Goal: Information Seeking & Learning: Learn about a topic

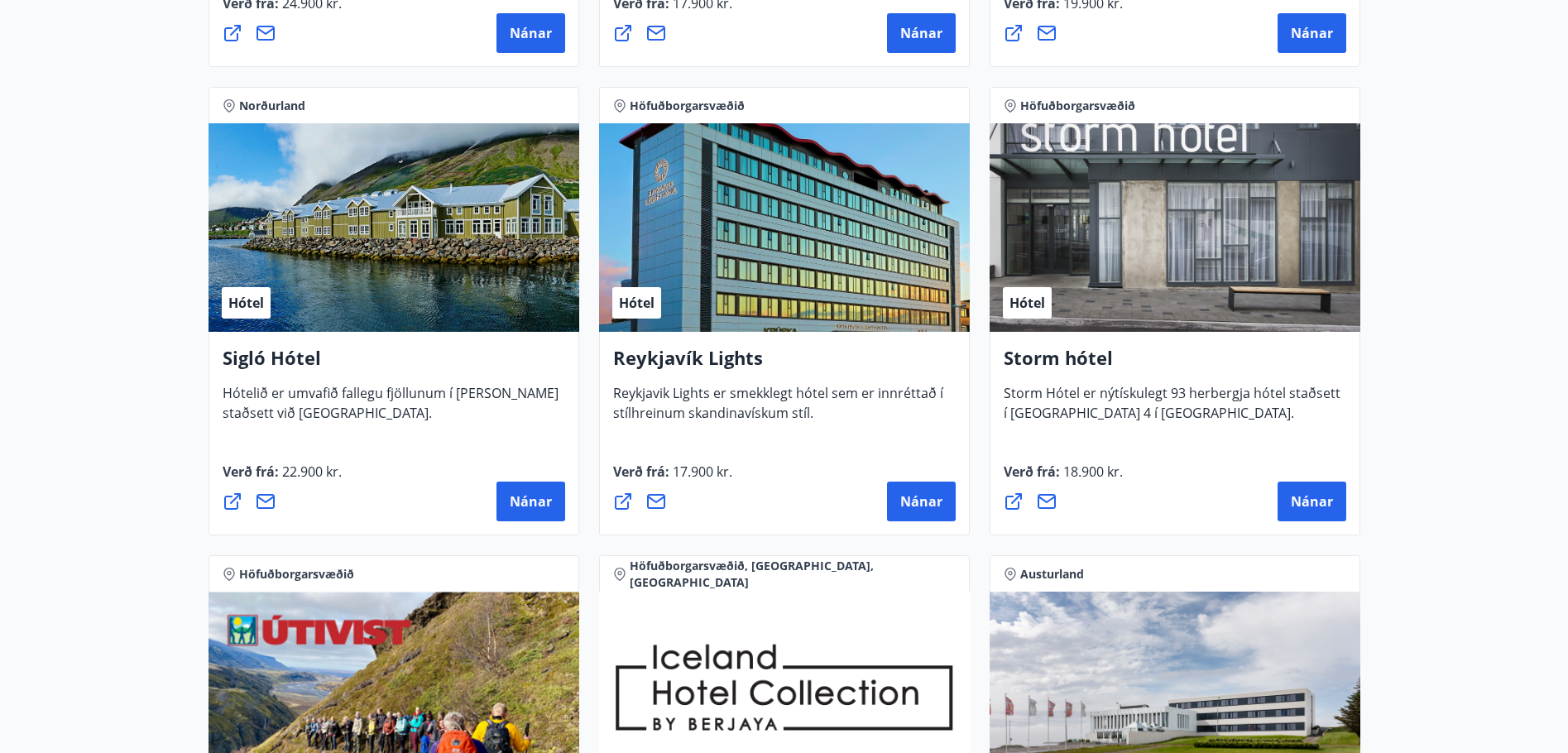
scroll to position [1407, 0]
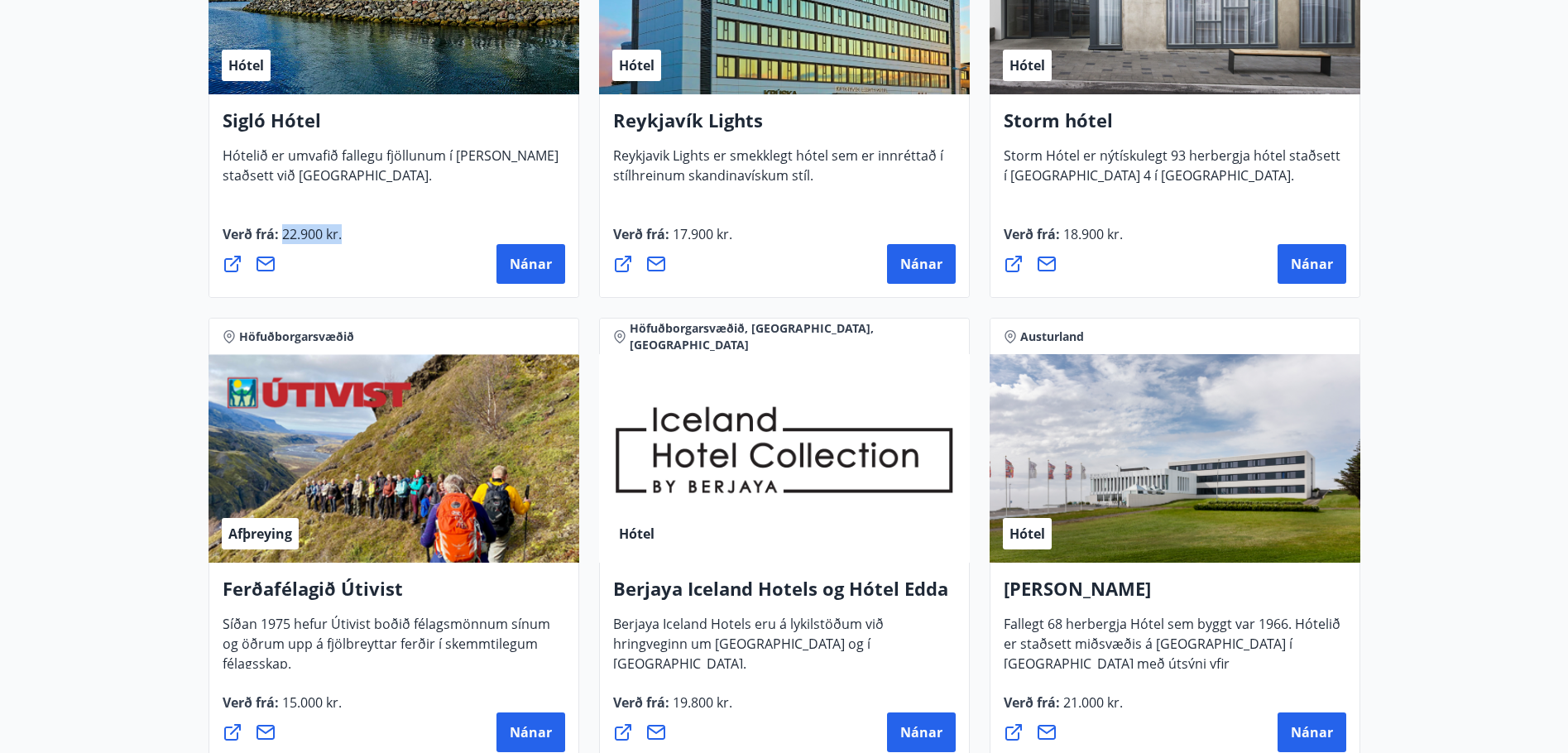
drag, startPoint x: 306, startPoint y: 230, endPoint x: 642, endPoint y: 240, distance: 336.1
click at [561, 230] on div "Verð frá : 22.900 kr. Nánar" at bounding box center [393, 254] width 342 height 60
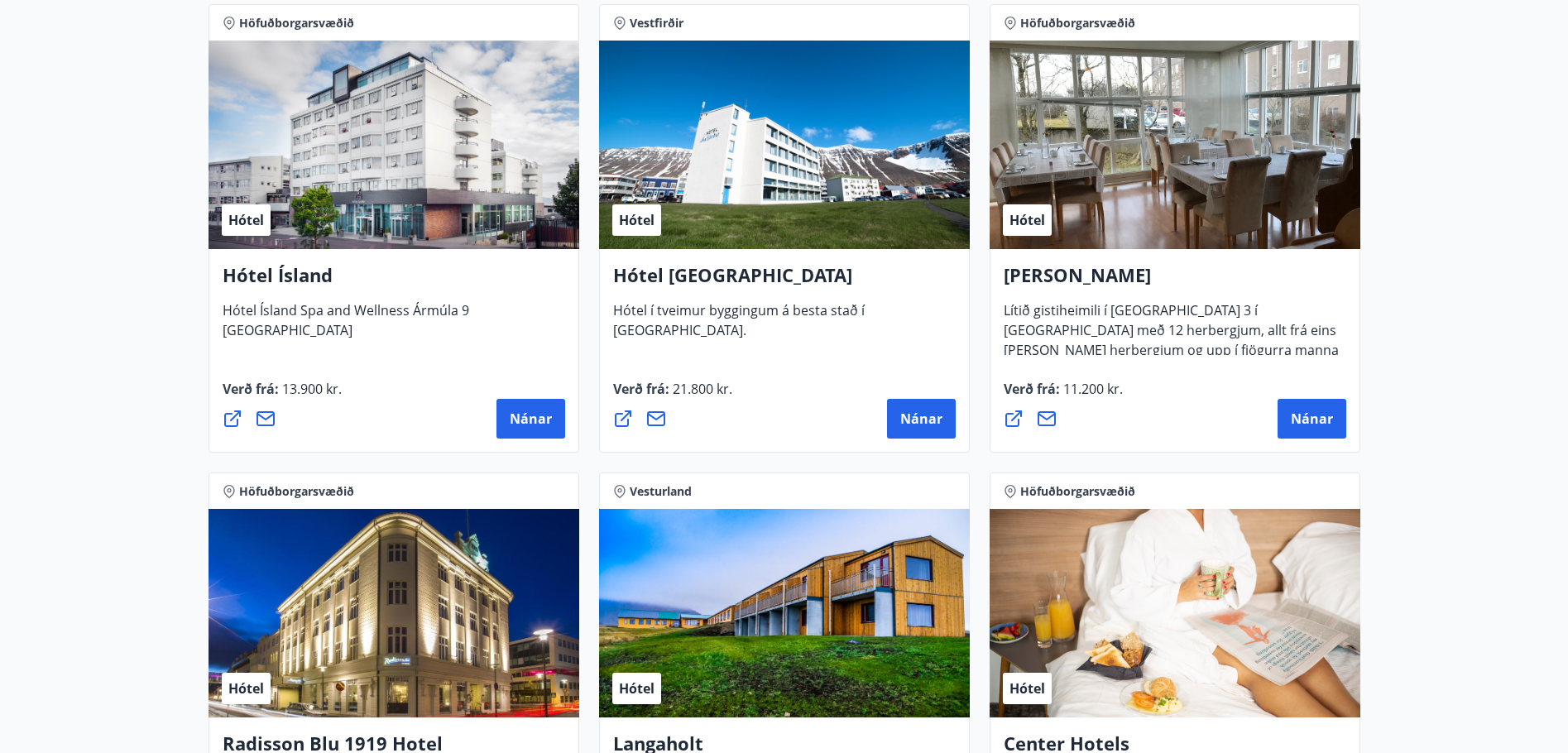
scroll to position [2152, 0]
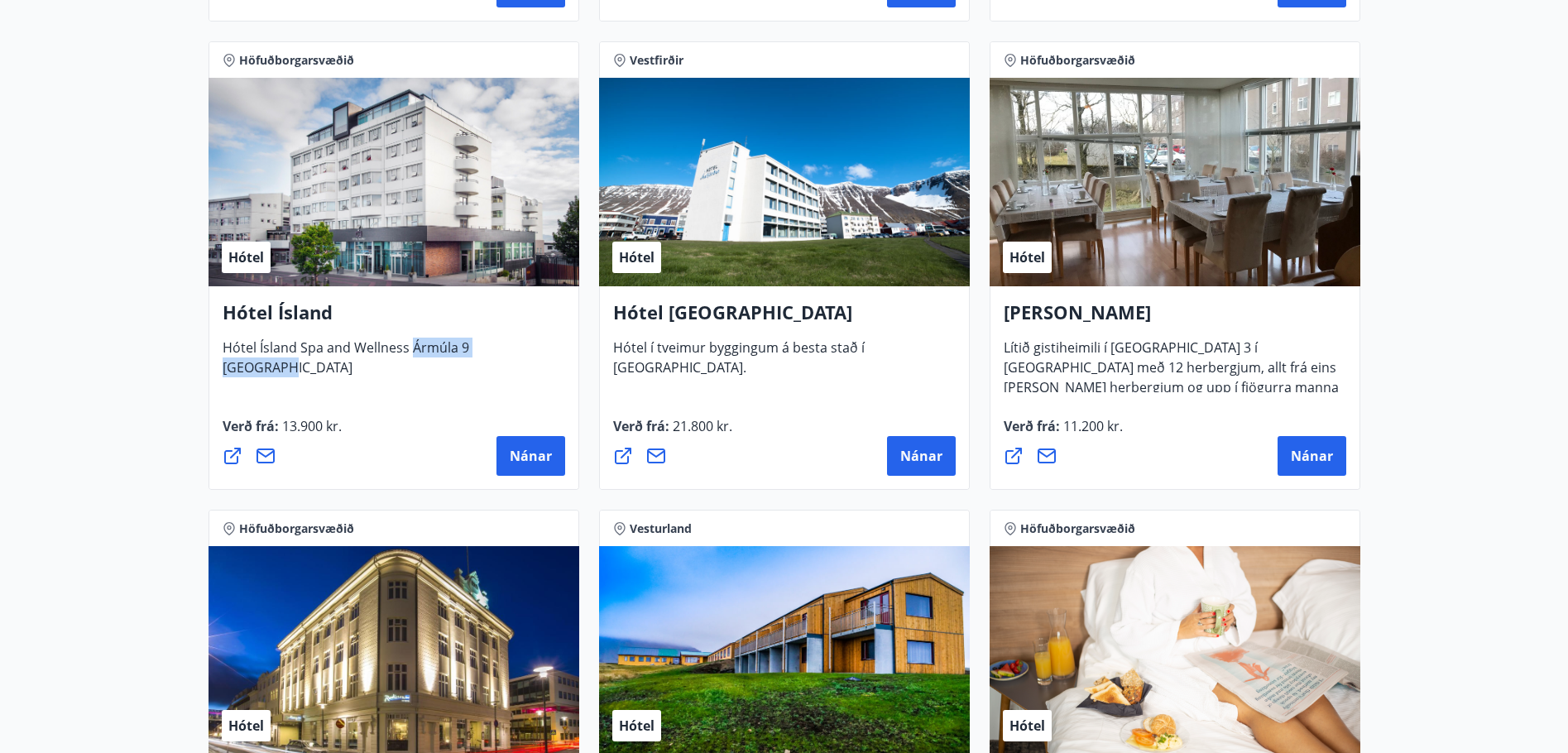
drag, startPoint x: 491, startPoint y: 344, endPoint x: 534, endPoint y: 344, distance: 43.0
click at [534, 344] on div "Hótel Ísland Hótel Ísland Spa and Wellness Ármúla 9 Reykjavík" at bounding box center [393, 338] width 342 height 78
drag, startPoint x: 1083, startPoint y: 335, endPoint x: 1257, endPoint y: 348, distance: 174.5
click at [1257, 348] on div "Alba gistiheimili Lítið gistiheimili í Eskihlíð 3 í Reykjavík með 12 herbergjum…" at bounding box center [1175, 346] width 342 height 93
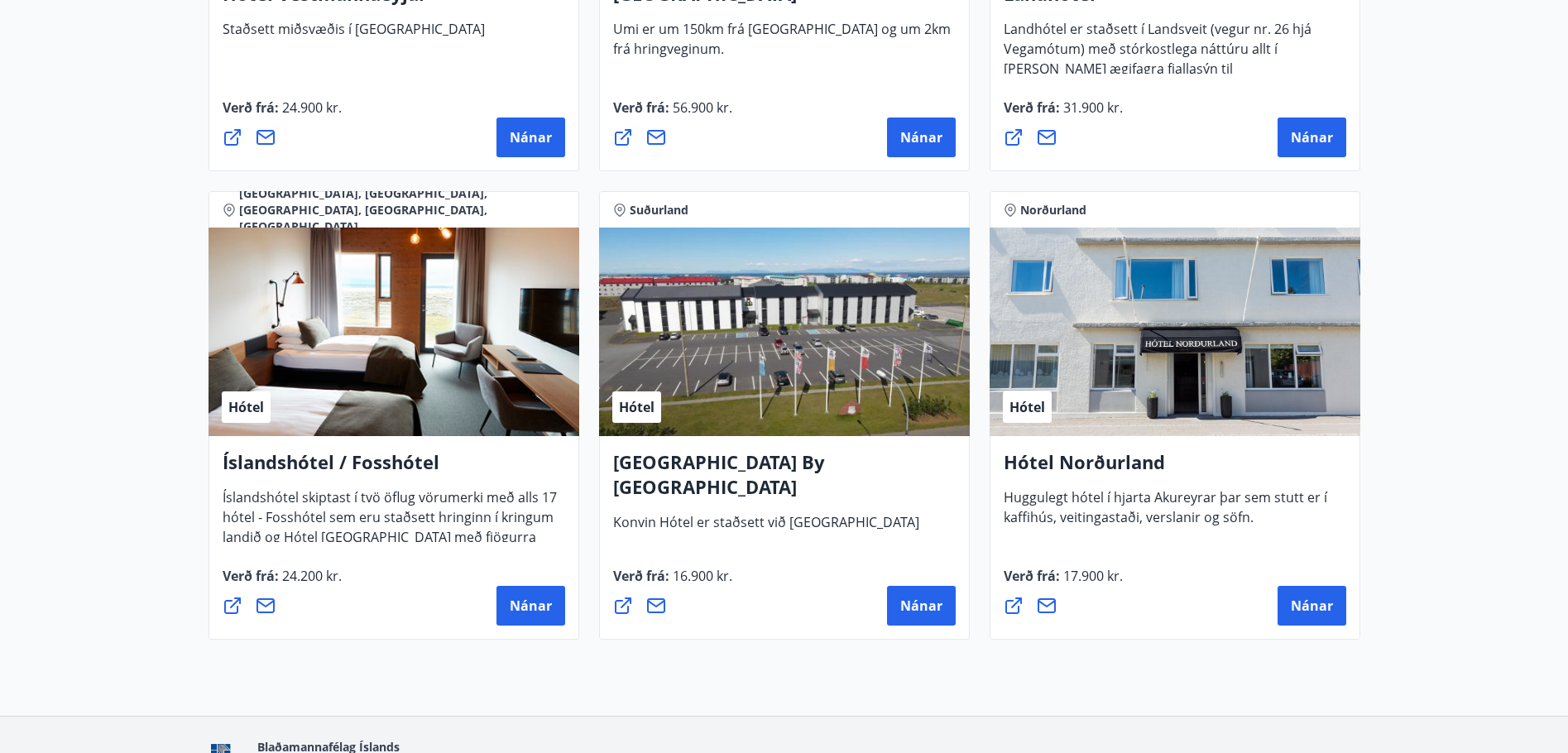
scroll to position [3890, 0]
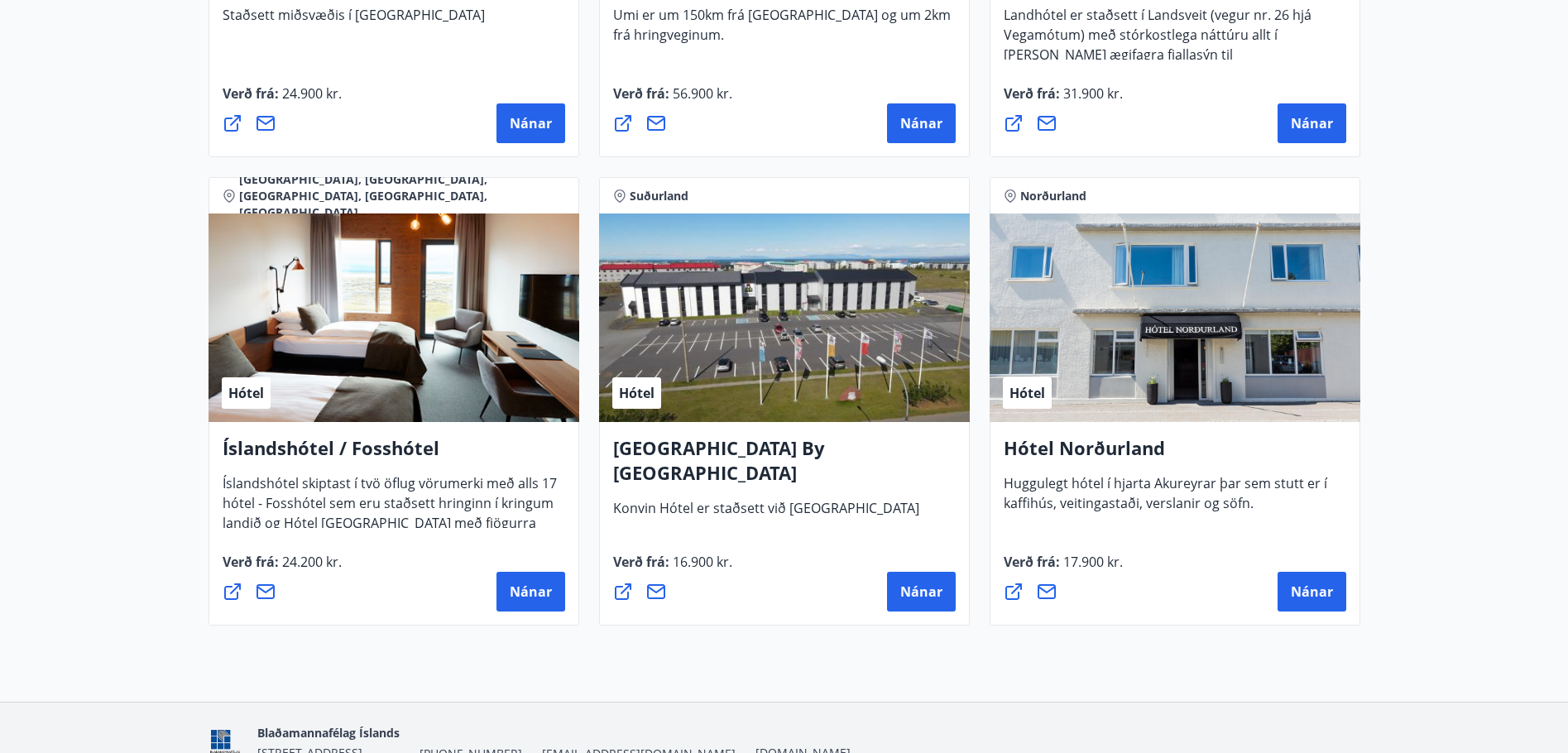
click at [343, 489] on span "Íslandshótel skiptast í tvö öflug vörumerki með alls 17 hótel - Fosshótel sem e…" at bounding box center [389, 520] width 335 height 91
